Goal: Task Accomplishment & Management: Use online tool/utility

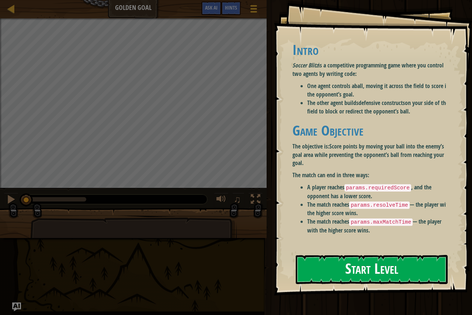
click at [432, 262] on button "Start Level" at bounding box center [372, 269] width 152 height 29
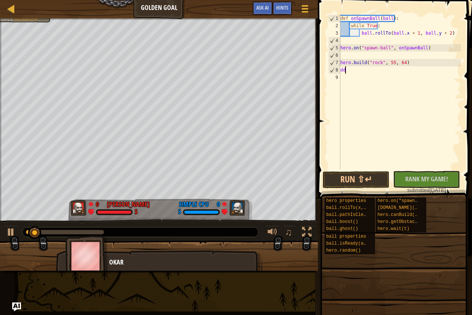
scroll to position [3, 0]
type textarea "d"
click at [335, 183] on button "Run ⇧↵" at bounding box center [356, 180] width 67 height 17
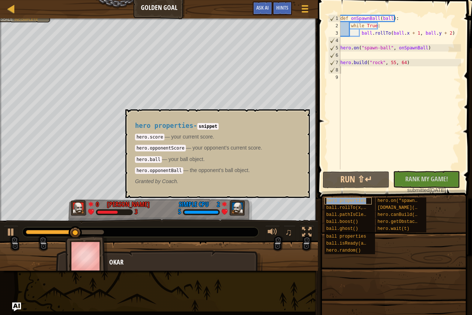
click at [365, 204] on div "hero properties" at bounding box center [348, 201] width 47 height 7
click at [321, 273] on span at bounding box center [394, 299] width 149 height 218
drag, startPoint x: 341, startPoint y: 246, endPoint x: 347, endPoint y: 229, distance: 17.7
click at [345, 235] on div "hero properties ball.rollTo(x, y) ball.pathIsClear(x, y) ball.boost() ball.ghos…" at bounding box center [395, 226] width 143 height 58
click at [383, 211] on div "hero properties ball.rollTo(x, y) ball.pathIsClear(x, y) ball.boost() ball.ghos…" at bounding box center [395, 226] width 143 height 58
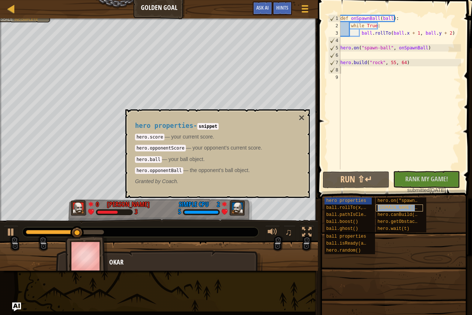
click at [383, 211] on div "[DOMAIN_NAME](type, x, y)" at bounding box center [399, 208] width 47 height 7
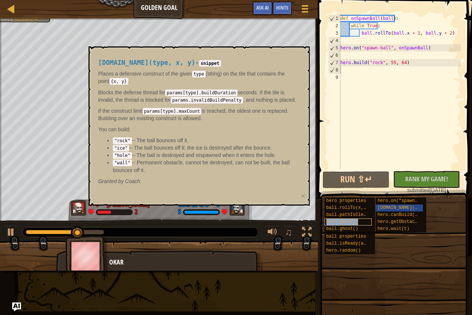
click at [371, 223] on div "ball.boost()" at bounding box center [348, 222] width 47 height 7
click at [360, 225] on div "ball.boost()" at bounding box center [348, 222] width 47 height 7
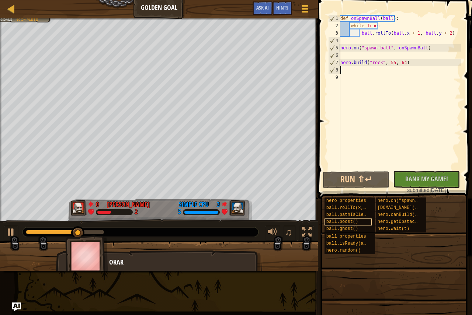
type textarea "yu"
click at [360, 225] on div "ball.boost()" at bounding box center [348, 222] width 47 height 7
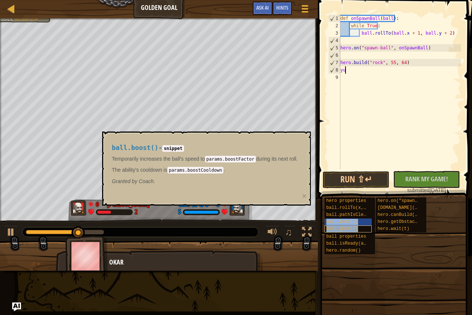
click at [362, 227] on div "hero properties ball.rollTo(x, y) ball.pathIsClear(x, y) ball.boost() ball.ghos…" at bounding box center [350, 215] width 51 height 35
click at [362, 227] on div "ball.ghost()" at bounding box center [348, 229] width 47 height 7
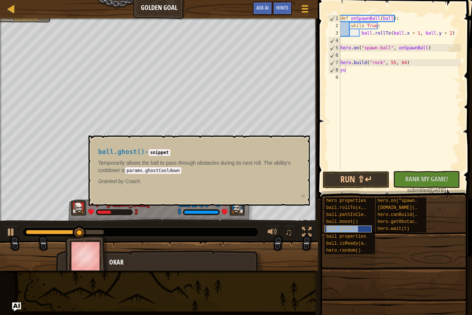
click at [362, 227] on div "ball.ghost()" at bounding box center [348, 229] width 47 height 7
drag, startPoint x: 362, startPoint y: 227, endPoint x: 401, endPoint y: 215, distance: 41.7
click at [391, 219] on div "hero properties ball.rollTo(x, y) ball.pathIsClear(x, y) ball.boost() ball.ghos…" at bounding box center [395, 226] width 143 height 58
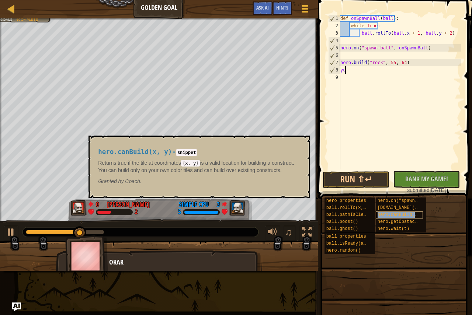
click at [403, 215] on span "hero.canBuild(x, y)" at bounding box center [403, 215] width 51 height 5
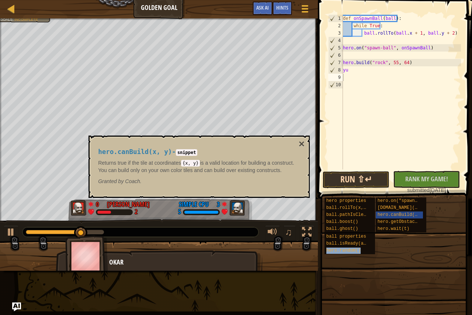
click at [285, 216] on div "Red team wins. Goals : Incomplete 0 [PERSON_NAME] 2 3 Simple CPU 5 ♫ Okar" at bounding box center [236, 144] width 472 height 253
drag, startPoint x: 332, startPoint y: 179, endPoint x: 348, endPoint y: 203, distance: 28.8
click at [332, 184] on button "Run ⇧↵" at bounding box center [356, 180] width 67 height 17
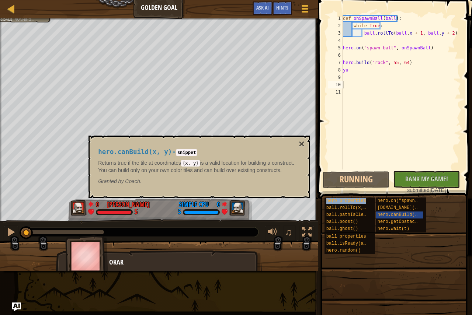
drag, startPoint x: 220, startPoint y: 151, endPoint x: 243, endPoint y: 148, distance: 23.4
click at [203, 212] on div "Ladder Golden Goal Game Menu Done Hints Ask AI 1 הההההההההההההההההההההההההההההה…" at bounding box center [236, 157] width 472 height 315
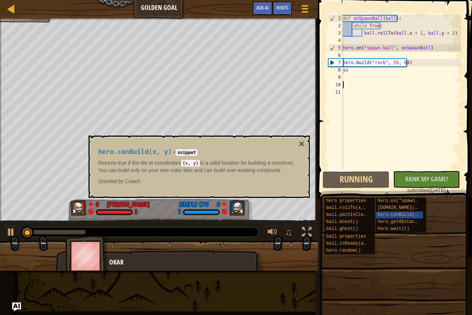
click at [276, 273] on div "Ladder Golden Goal Game Menu Done Hints Ask AI 1 הההההההההההההההההההההההההההההה…" at bounding box center [236, 157] width 472 height 315
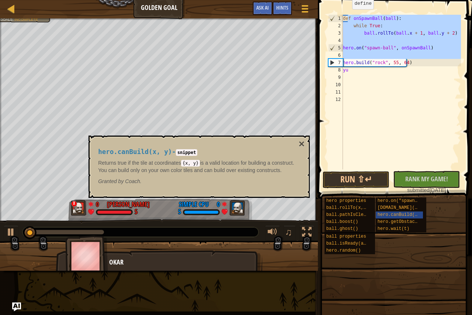
type textarea "[DOMAIN_NAME]("rock", 55, 64)"
drag, startPoint x: 315, startPoint y: 63, endPoint x: 0, endPoint y: 28, distance: 317.4
click at [194, 291] on div "Ladder Golden Goal Game Menu Done Hints Ask AI 1 הההההההההההההההההההההההההההההה…" at bounding box center [236, 157] width 472 height 315
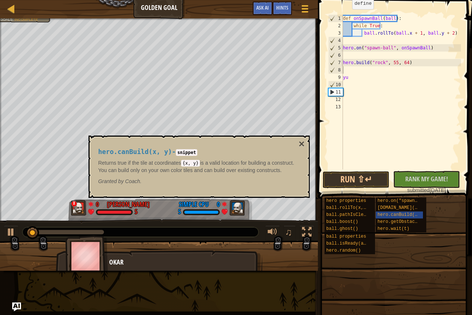
click at [39, 152] on div "Red team wins. Goals : Incomplete" at bounding box center [159, 119] width 318 height 203
drag, startPoint x: 0, startPoint y: 148, endPoint x: 468, endPoint y: 41, distance: 479.6
click at [472, 173] on div "Ladder Golden Goal Game Menu Done Hints Ask AI 1 הההההההההההההההההההההההההההההה…" at bounding box center [236, 157] width 472 height 315
click at [197, 0] on html "Ladder Golden Goal Game Menu Done Hints Ask AI 1 הההההההההההההההההההההההההההההה…" at bounding box center [236, 0] width 472 height 0
drag, startPoint x: 0, startPoint y: 73, endPoint x: 45, endPoint y: 2, distance: 84.4
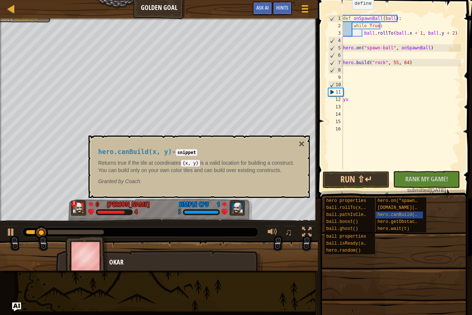
click at [1, 98] on div "Ladder Golden Goal Game Menu Done Hints Ask AI 1 הההההההההההההההההההההההההההההה…" at bounding box center [236, 157] width 472 height 315
